Goal: Information Seeking & Learning: Learn about a topic

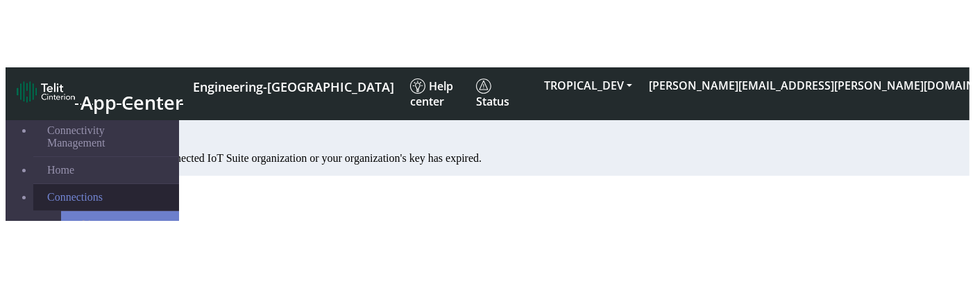
scroll to position [78, 0]
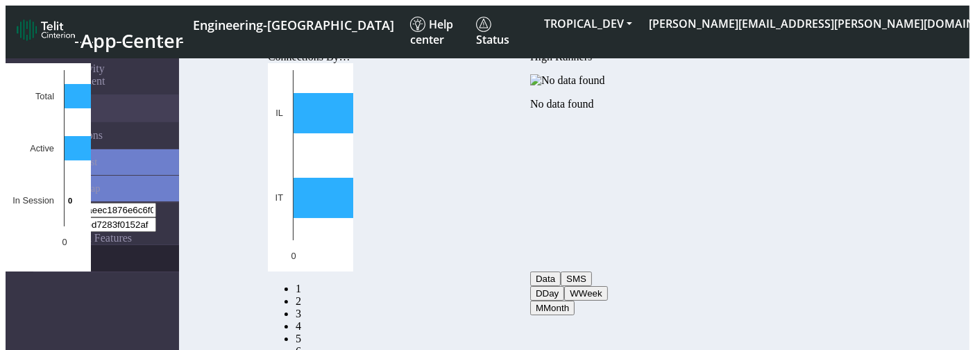
click at [33, 245] on link "eUICCs" at bounding box center [106, 258] width 146 height 26
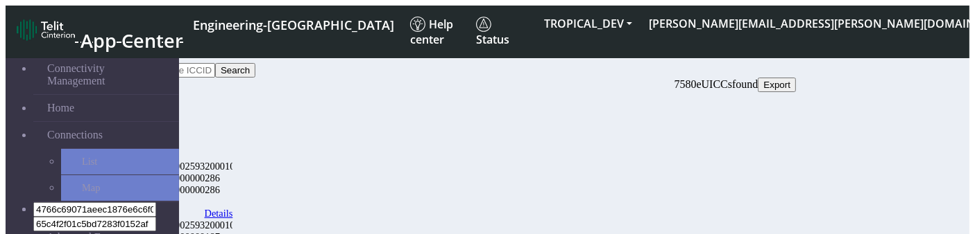
click at [233, 208] on link "Details" at bounding box center [219, 214] width 28 height 12
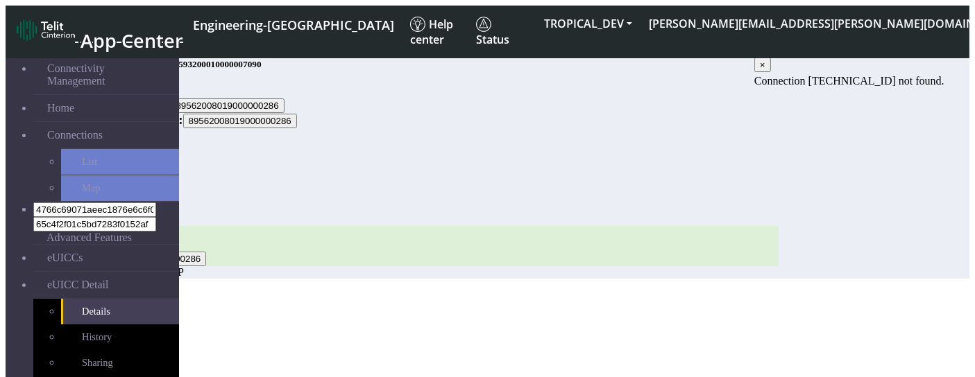
scroll to position [4, 0]
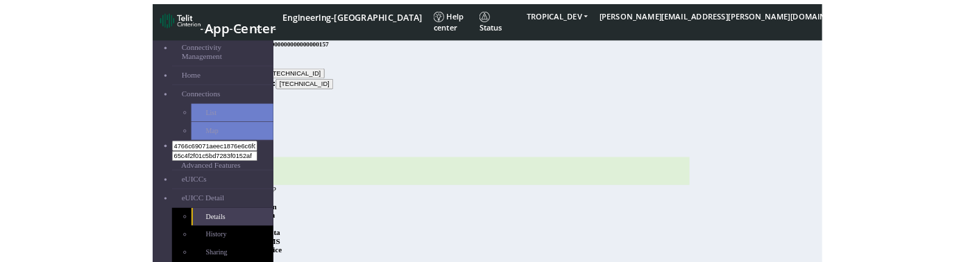
scroll to position [40, 0]
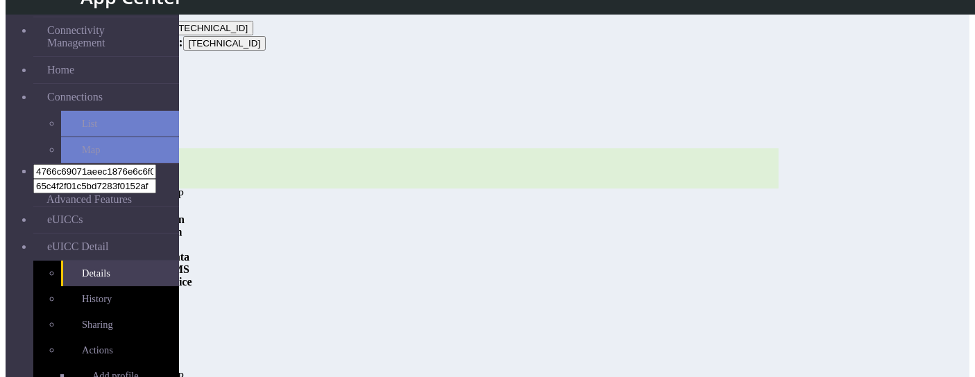
click at [158, 300] on span "test2" at bounding box center [147, 295] width 21 height 12
drag, startPoint x: 524, startPoint y: 374, endPoint x: 507, endPoint y: 288, distance: 87.6
click at [507, 288] on div "ICCID: 89462008009000000017 Carrier Virtual CDP Roaming Profile GGSN Informatio…" at bounding box center [435, 265] width 686 height 235
click at [619, 331] on div "ICCID: 89462008009000000025 Carrier Virtual CDP" at bounding box center [435, 357] width 686 height 53
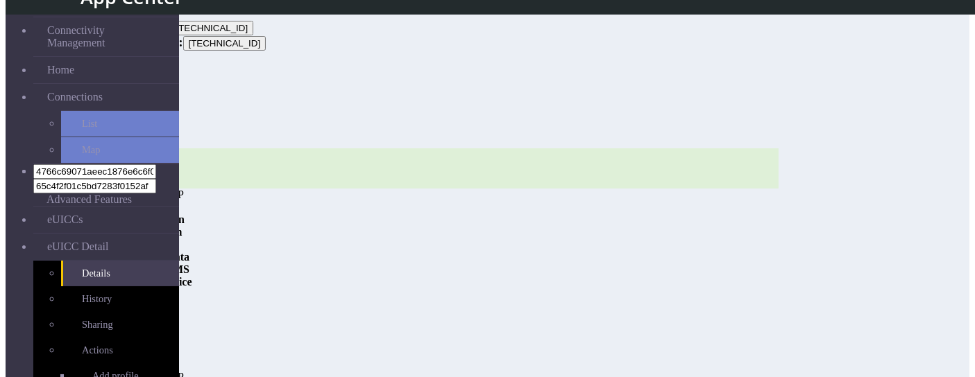
click at [778, 371] on div "Carrier Virtual CDP" at bounding box center [435, 377] width 686 height 12
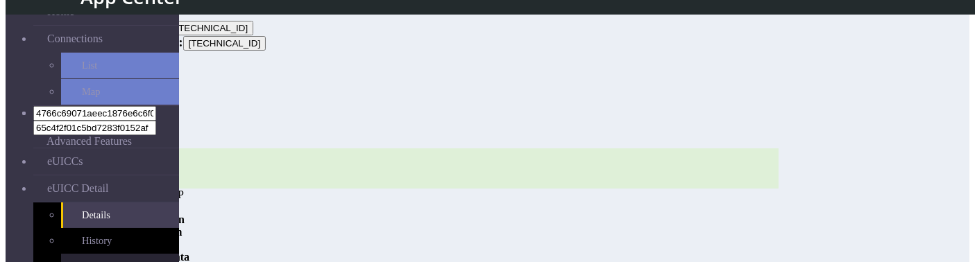
scroll to position [63, 0]
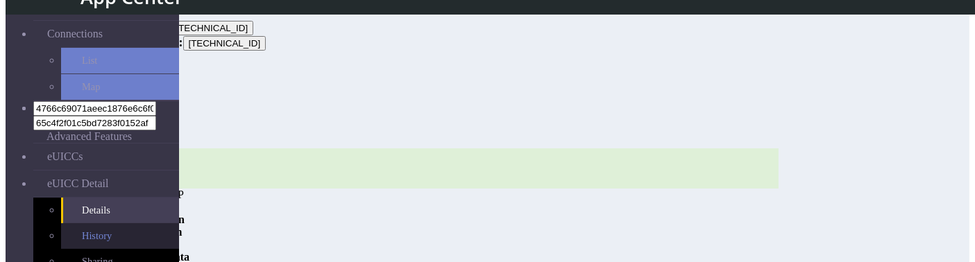
click at [74, 223] on link "History" at bounding box center [120, 236] width 118 height 26
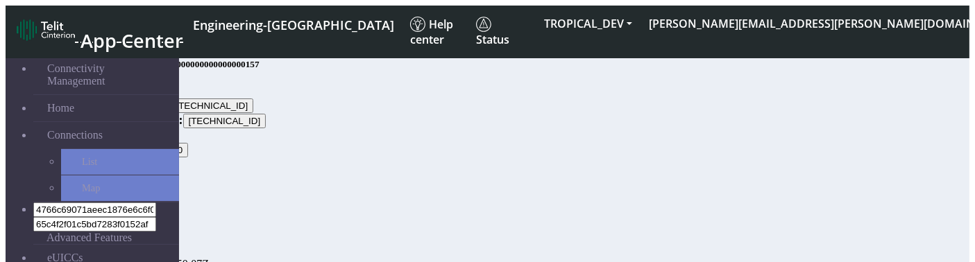
scroll to position [121, 0]
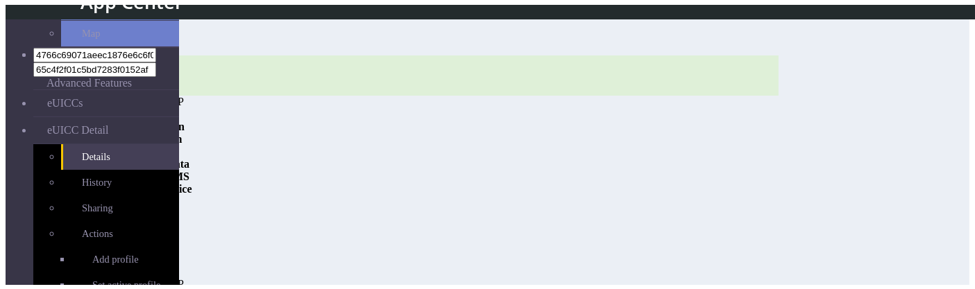
scroll to position [128, 0]
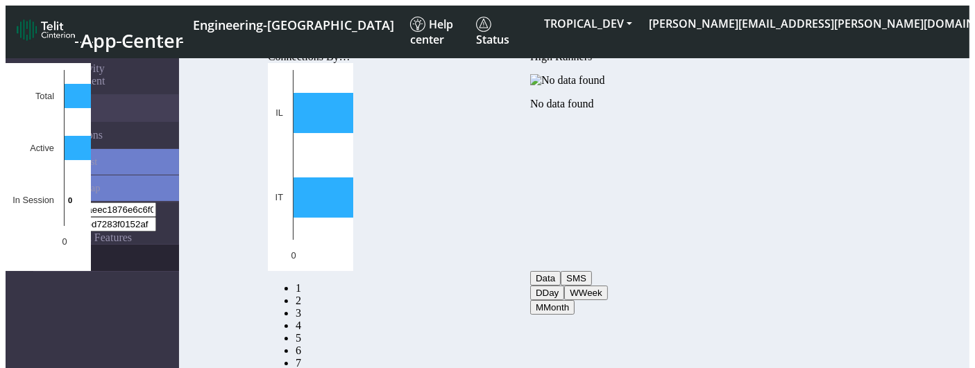
click at [67, 245] on link "eUICCs" at bounding box center [106, 258] width 146 height 26
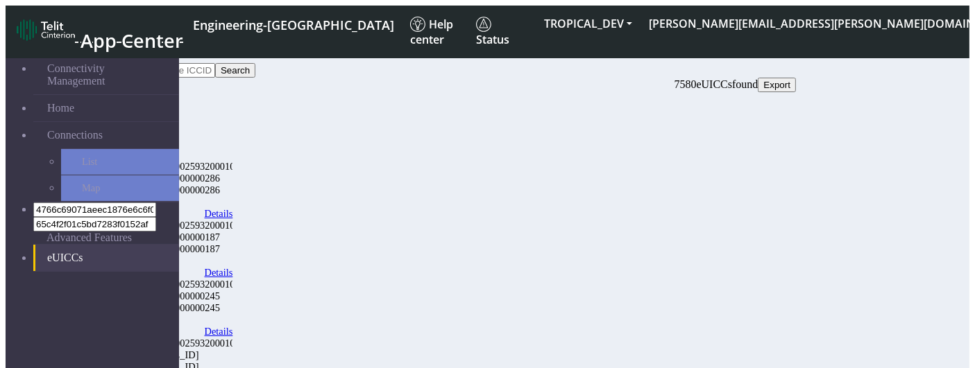
click at [233, 208] on link "Details" at bounding box center [219, 214] width 28 height 12
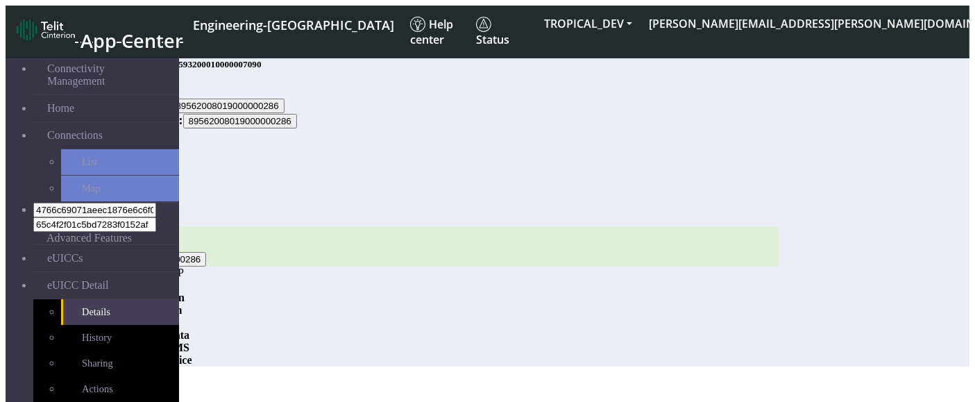
scroll to position [20, 0]
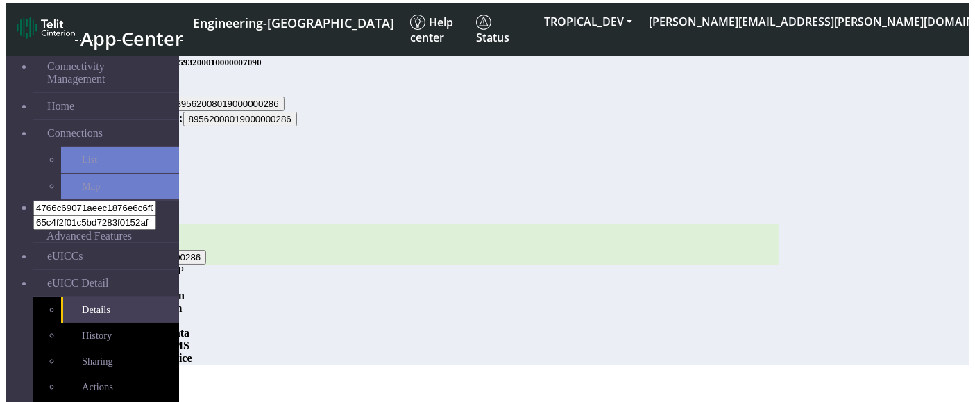
click at [185, 289] on span at bounding box center [185, 295] width 0 height 12
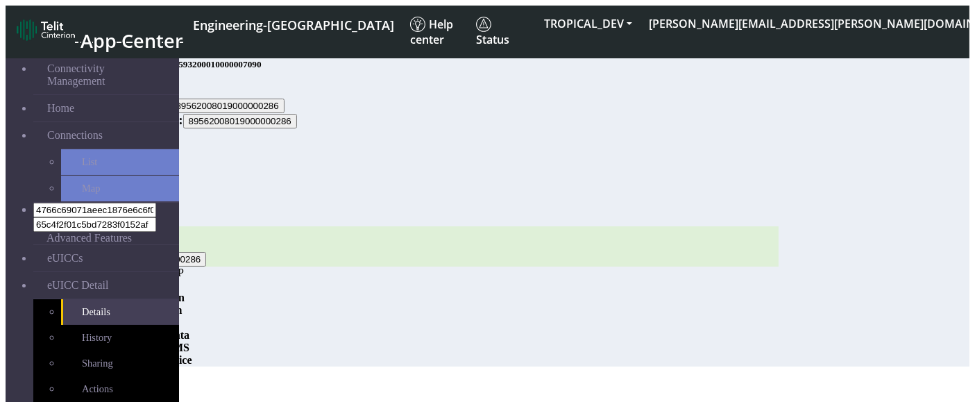
scroll to position [20, 0]
click at [578, 330] on div "ICCID: 89562008019000000286 Carrier Virtual CDP Roaming Profile GGSN Informatio…" at bounding box center [435, 296] width 686 height 140
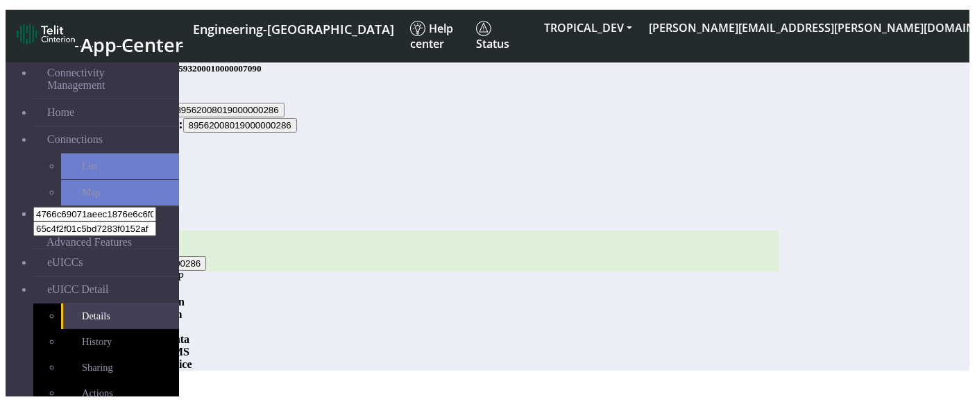
scroll to position [20, 0]
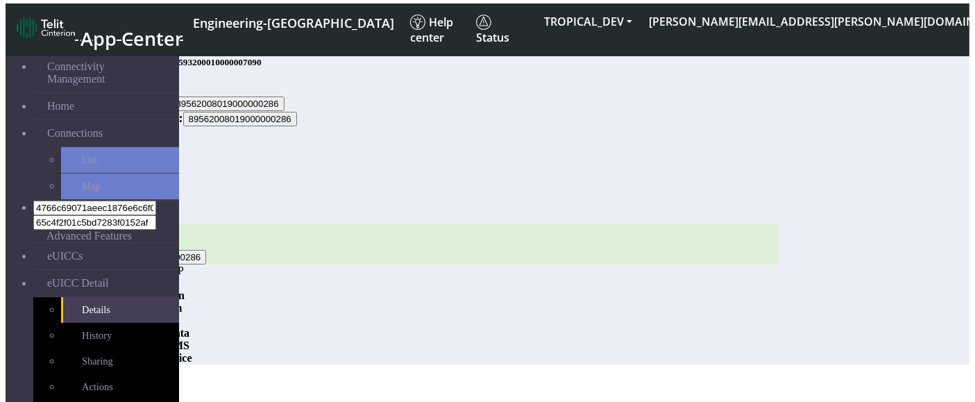
click at [185, 291] on span at bounding box center [185, 295] width 0 height 12
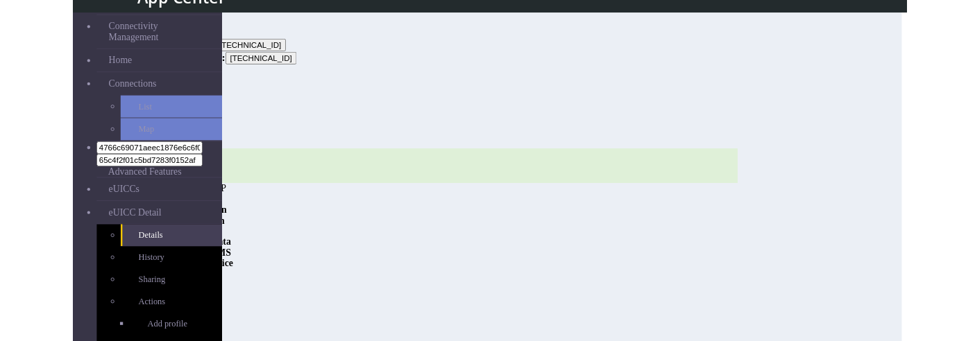
scroll to position [20, 0]
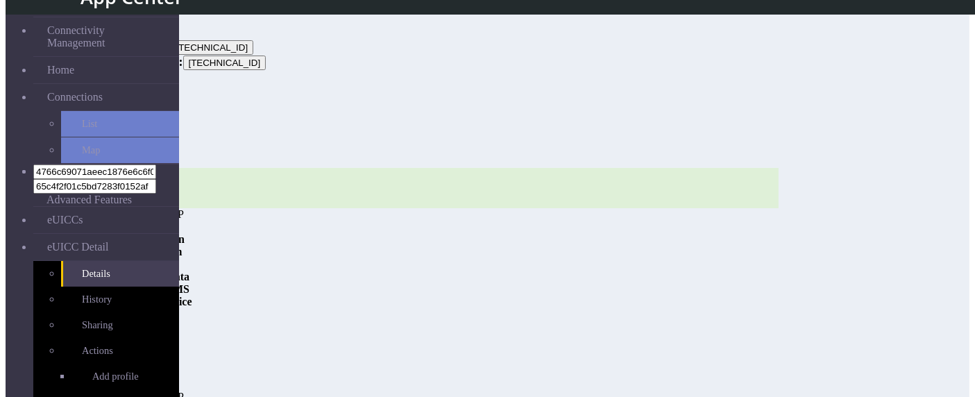
drag, startPoint x: 542, startPoint y: 396, endPoint x: 528, endPoint y: 342, distance: 56.0
click at [528, 342] on div "ICCID: 89462008009000000017 Carrier Virtual CDP Roaming Profile GGSN Informatio…" at bounding box center [435, 328] width 686 height 321
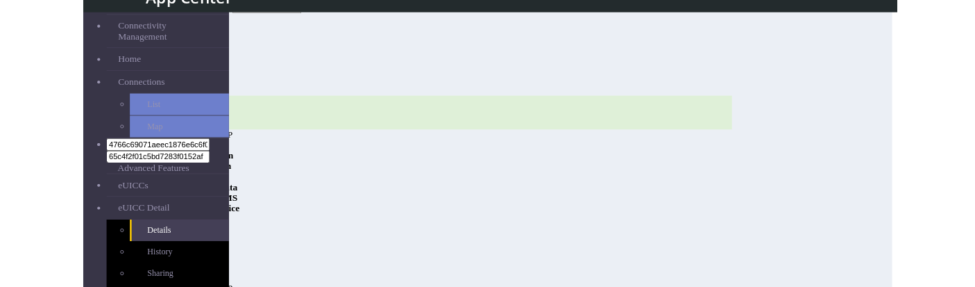
scroll to position [76, 0]
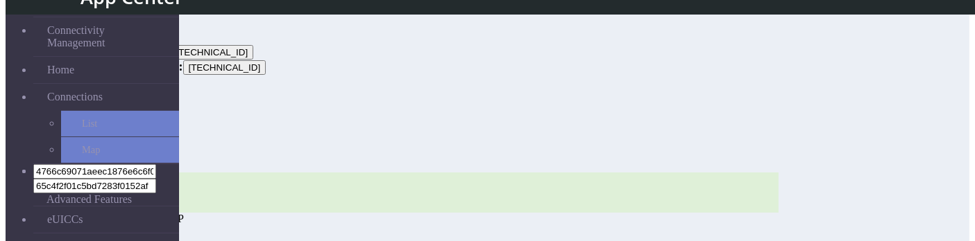
scroll to position [176, 0]
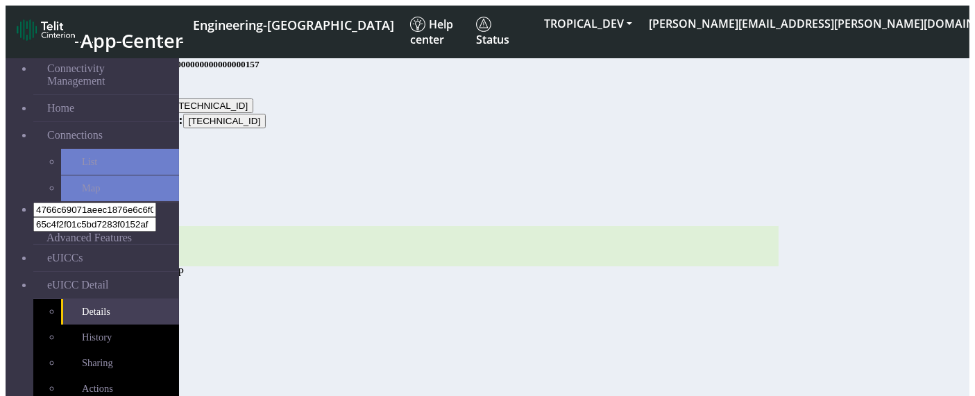
click at [58, 241] on span "eUICC Detail" at bounding box center [77, 285] width 61 height 12
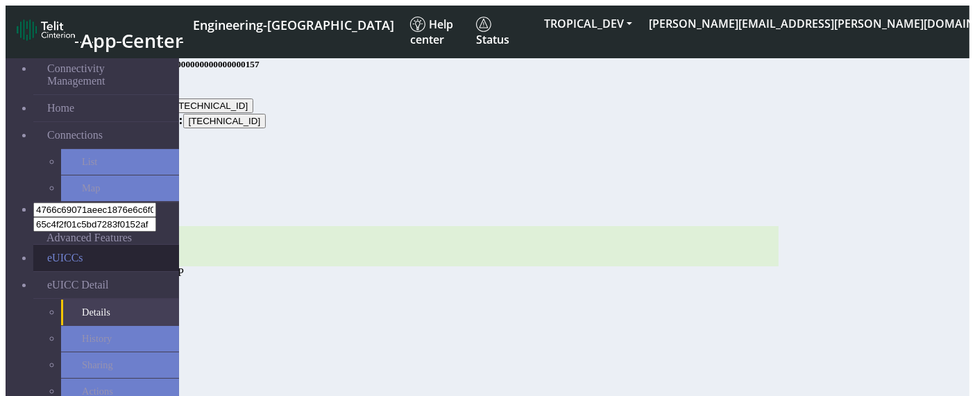
click at [55, 241] on link "eUICCs" at bounding box center [106, 258] width 146 height 26
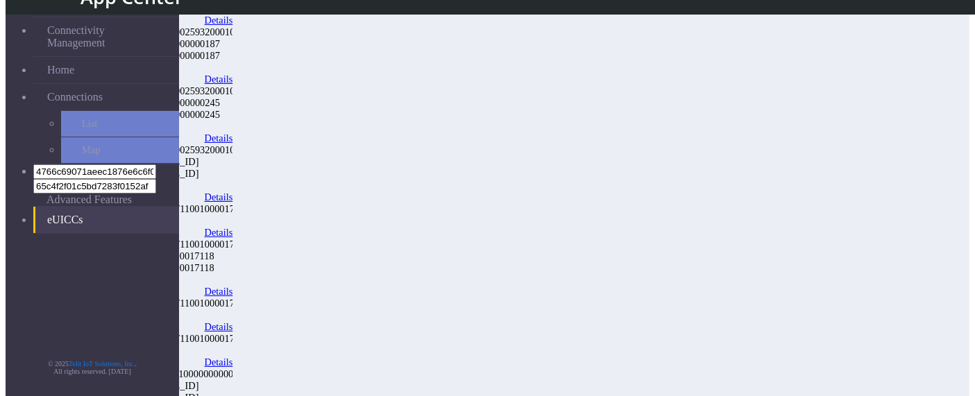
scroll to position [164, 0]
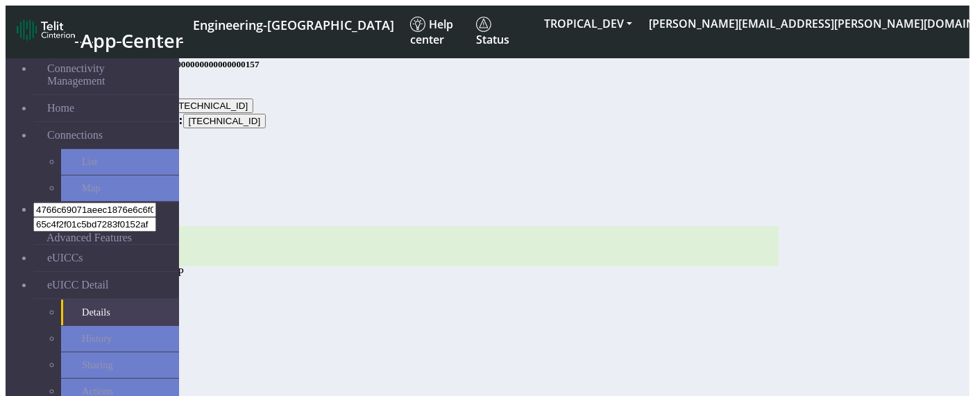
scroll to position [21, 0]
